Goal: Task Accomplishment & Management: Complete application form

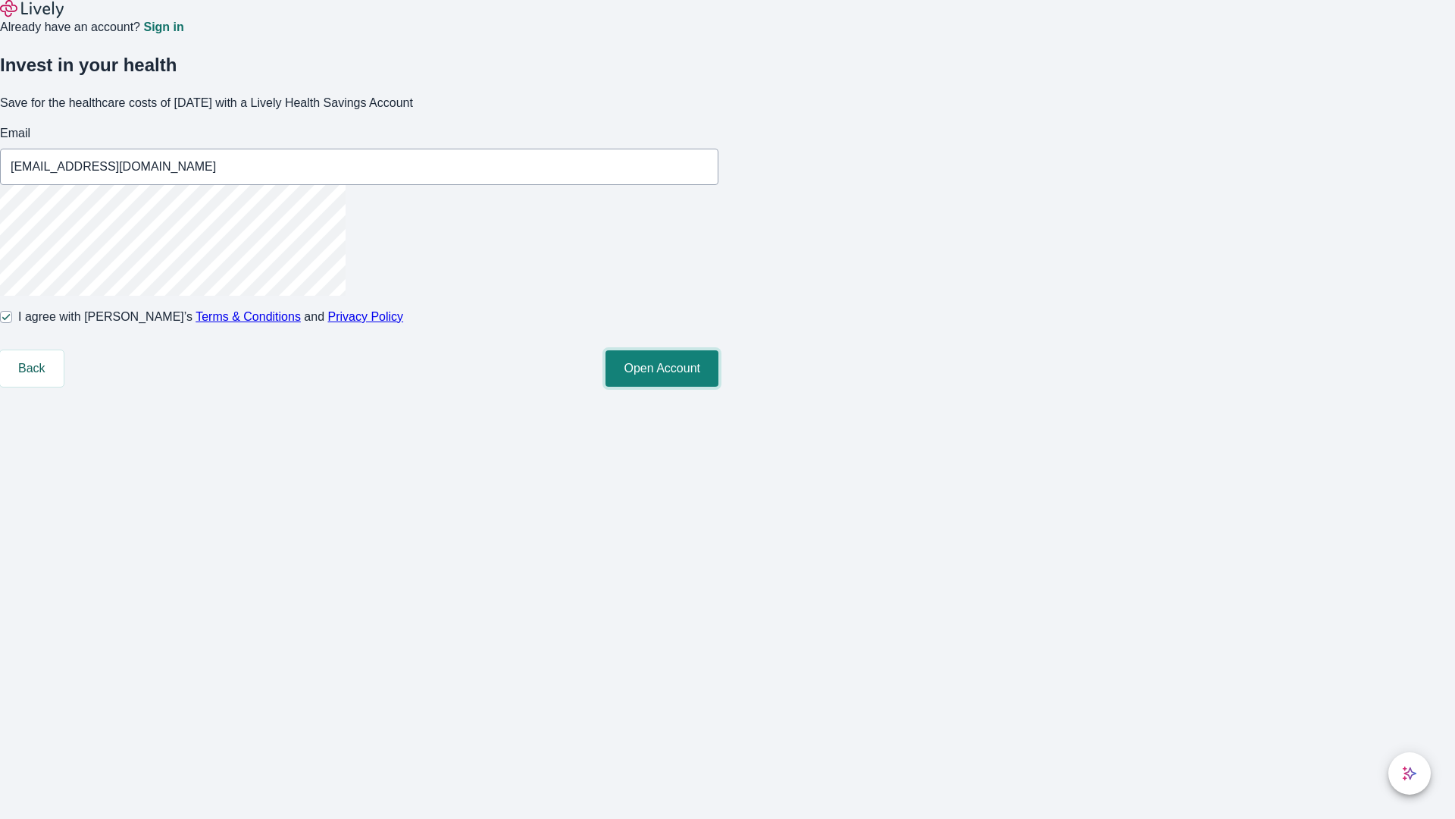
click at [719, 387] on button "Open Account" at bounding box center [662, 368] width 113 height 36
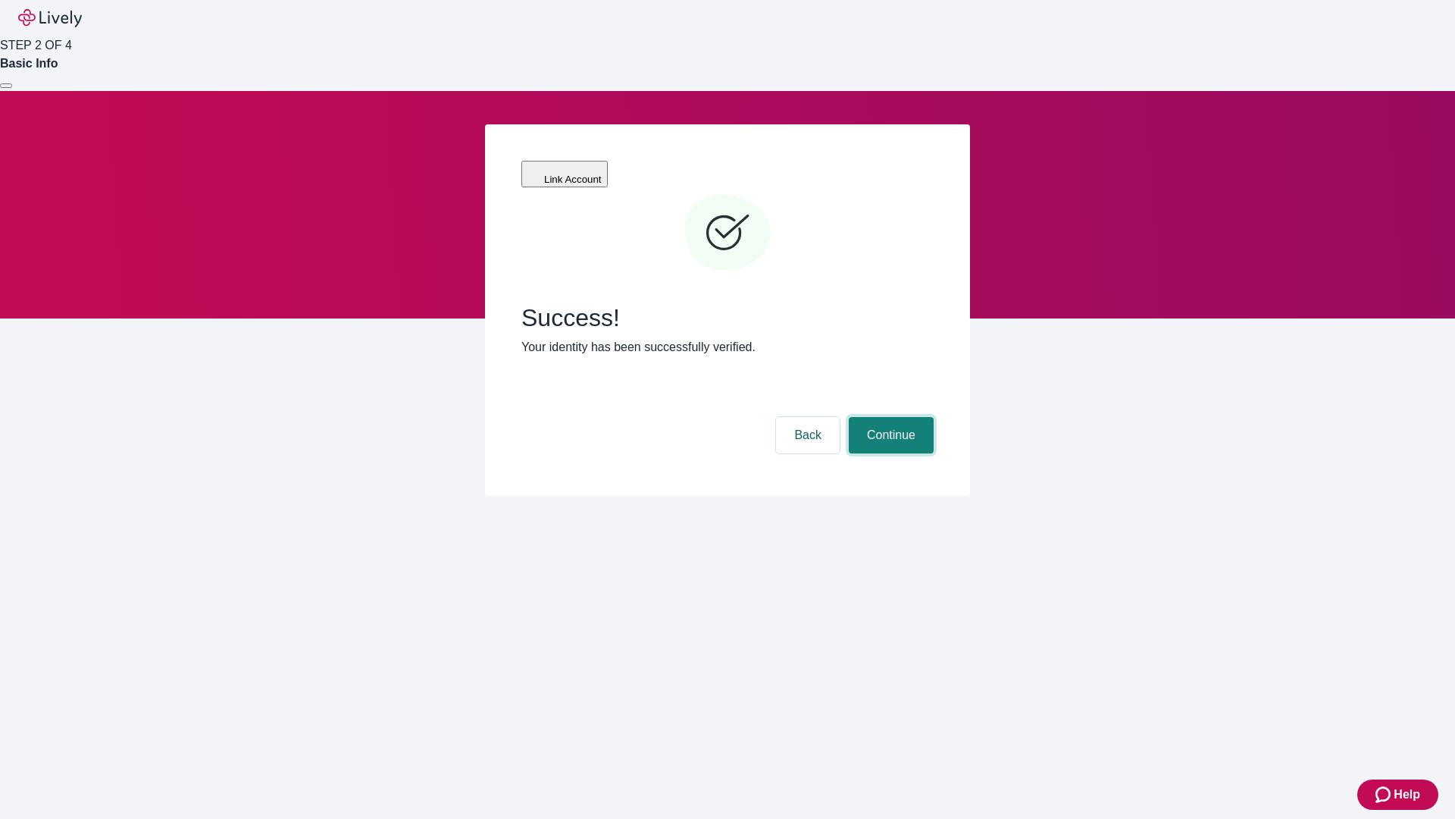
click at [889, 417] on button "Continue" at bounding box center [891, 435] width 85 height 36
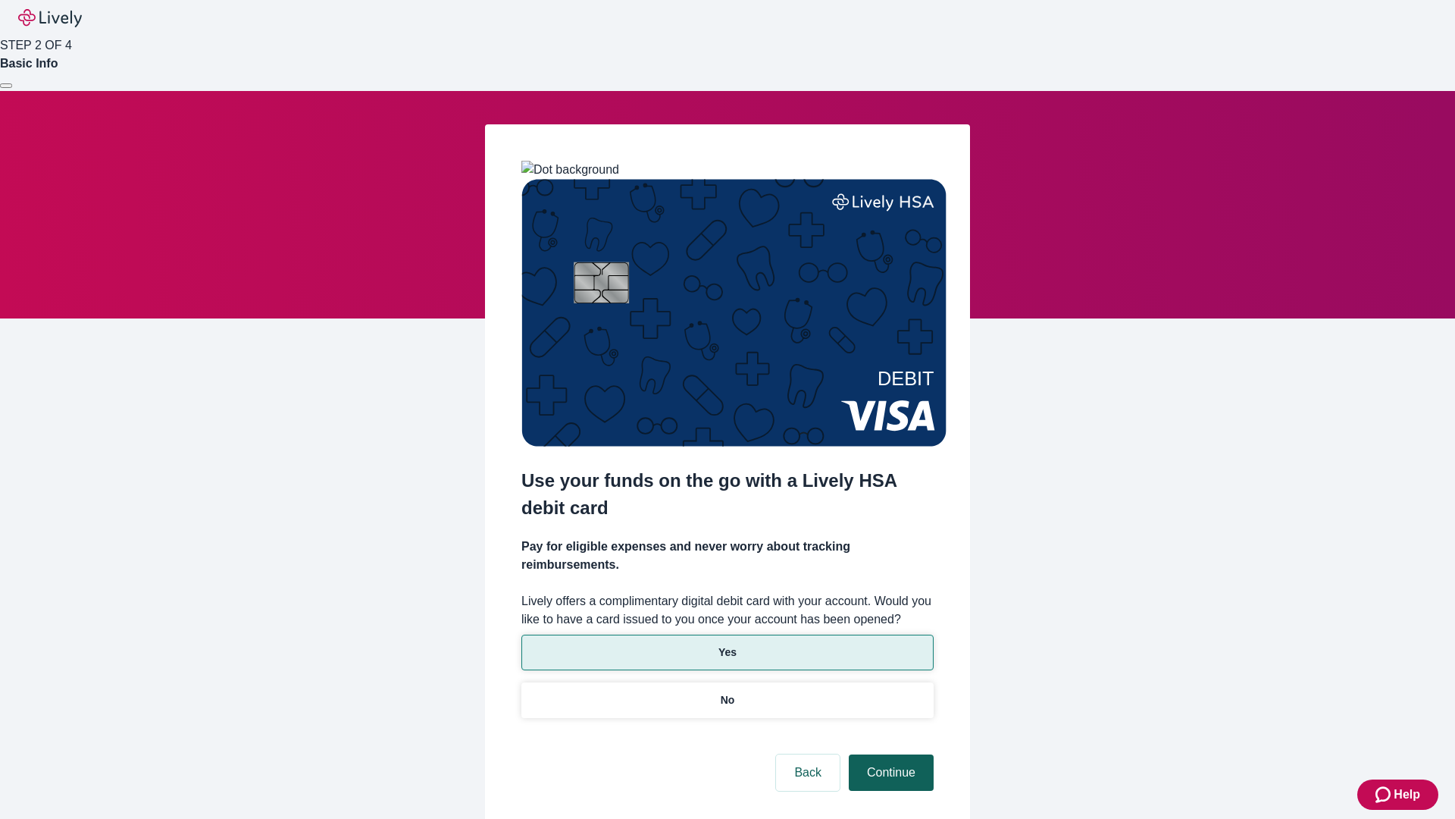
click at [727, 644] on p "Yes" at bounding box center [728, 652] width 18 height 16
click at [889, 754] on button "Continue" at bounding box center [891, 772] width 85 height 36
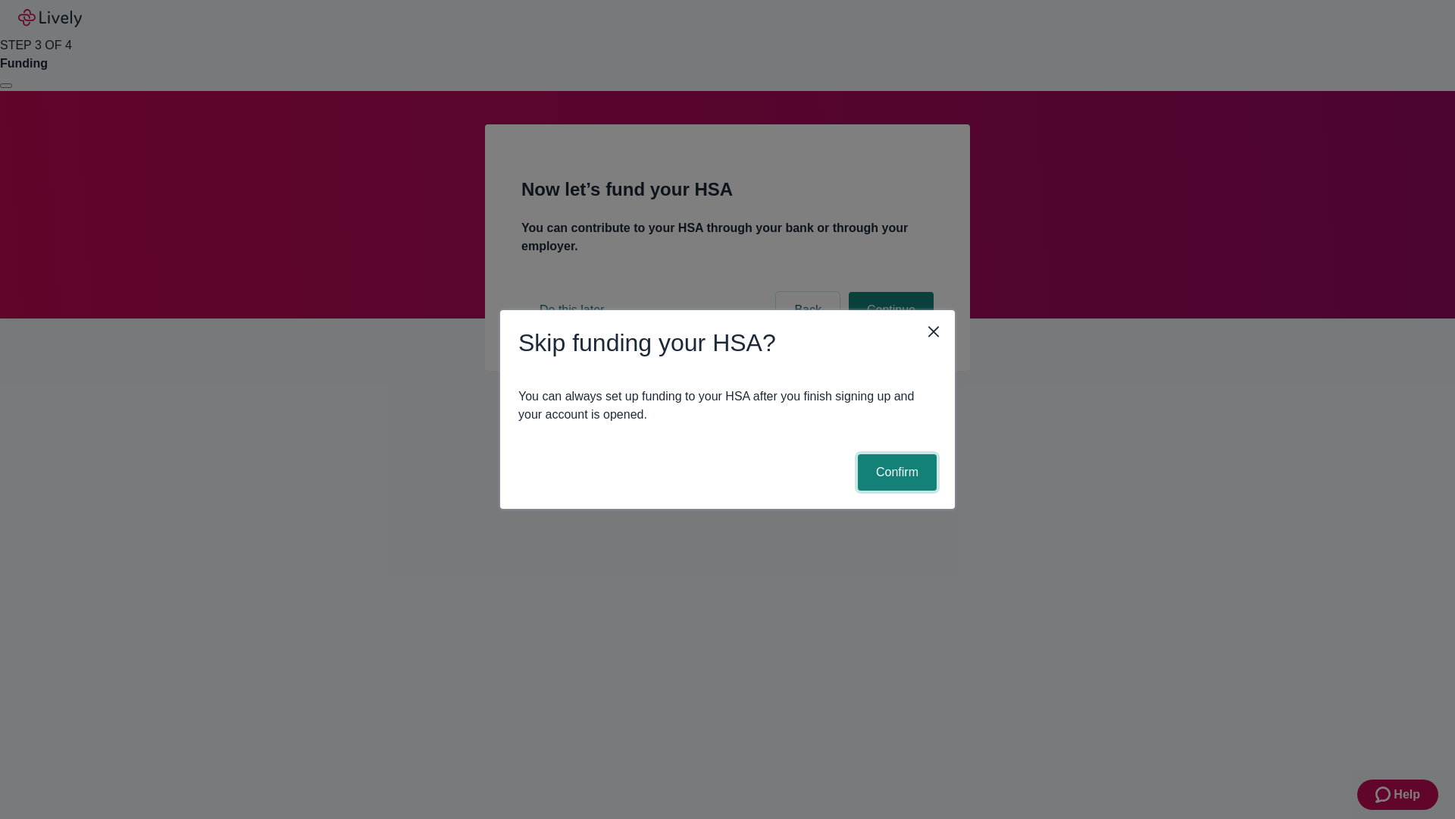
click at [895, 472] on button "Confirm" at bounding box center [897, 472] width 79 height 36
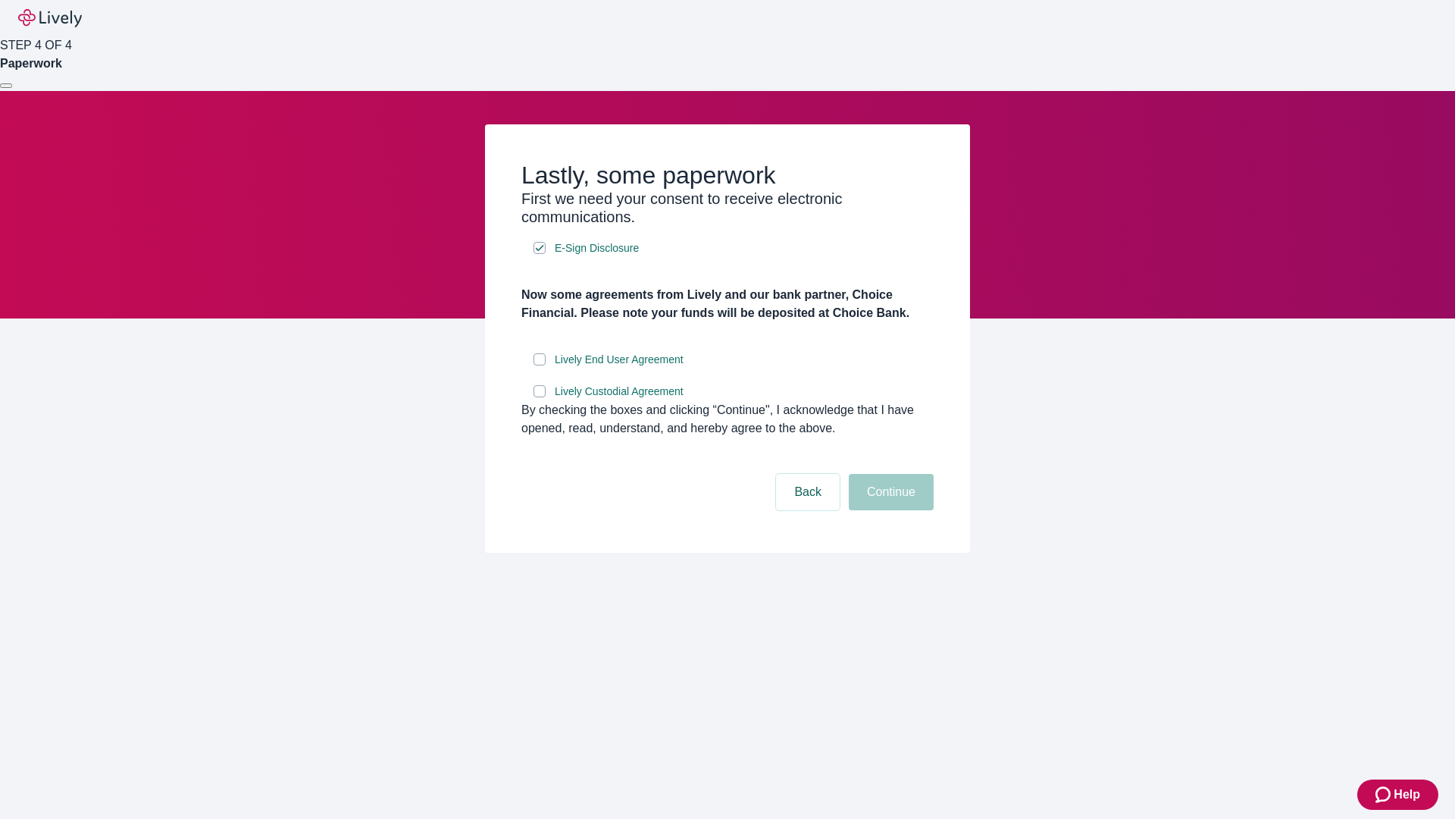
click at [540, 365] on input "Lively End User Agreement" at bounding box center [540, 359] width 12 height 12
checkbox input "true"
click at [540, 397] on input "Lively Custodial Agreement" at bounding box center [540, 391] width 12 height 12
checkbox input "true"
click at [889, 510] on button "Continue" at bounding box center [891, 492] width 85 height 36
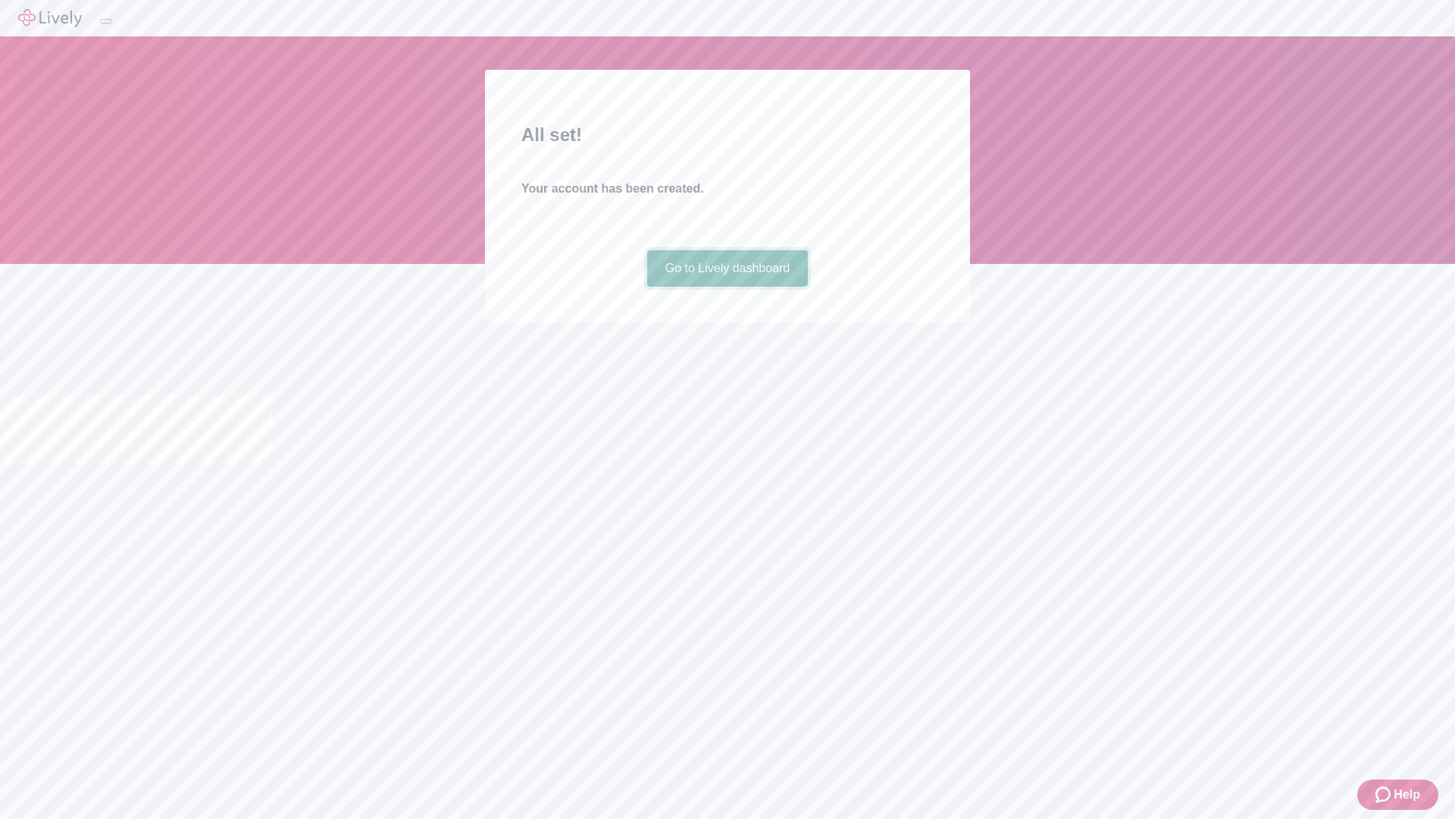
click at [727, 287] on link "Go to Lively dashboard" at bounding box center [727, 268] width 161 height 36
